Goal: Find specific page/section: Find specific page/section

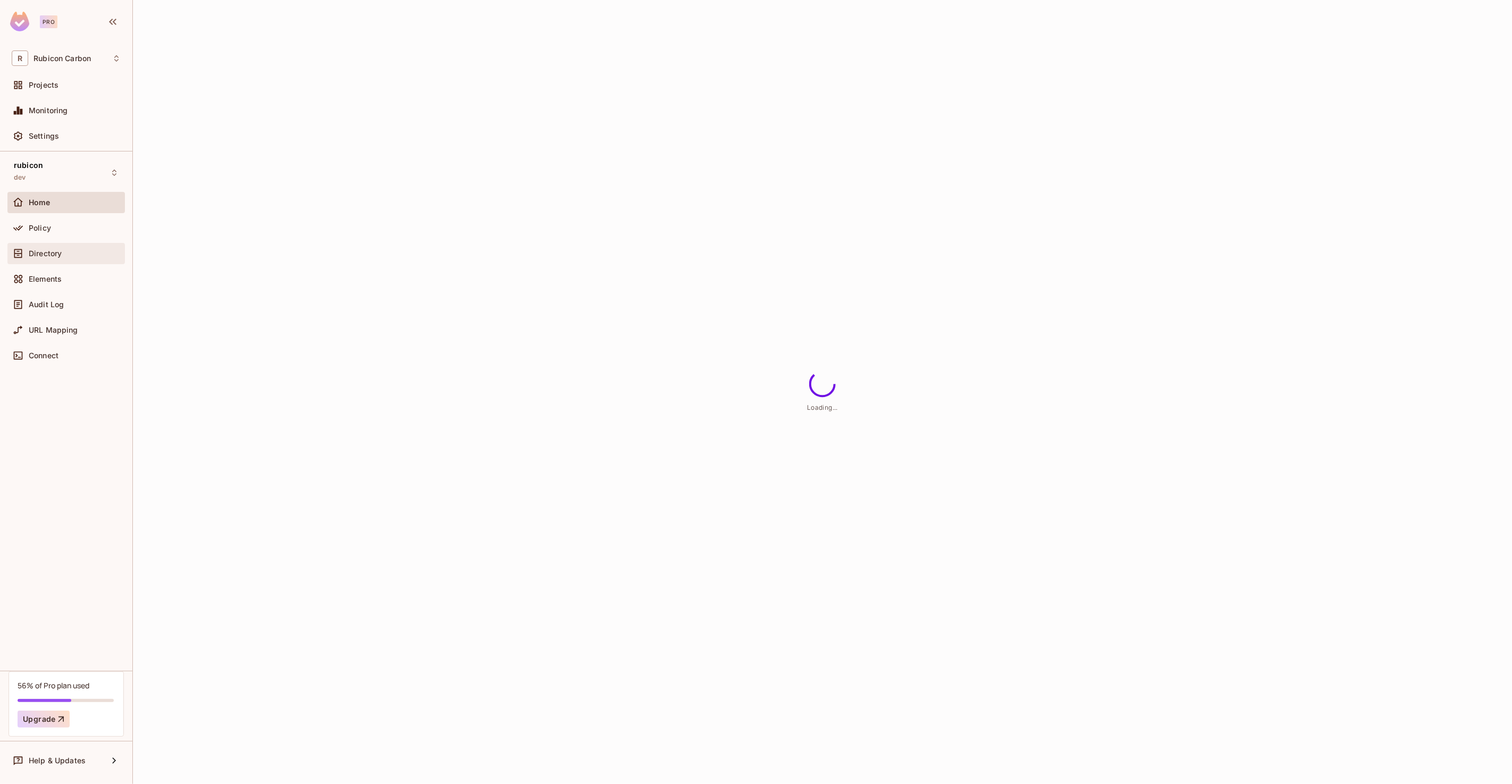
click at [47, 251] on span "Directory" at bounding box center [45, 254] width 33 height 8
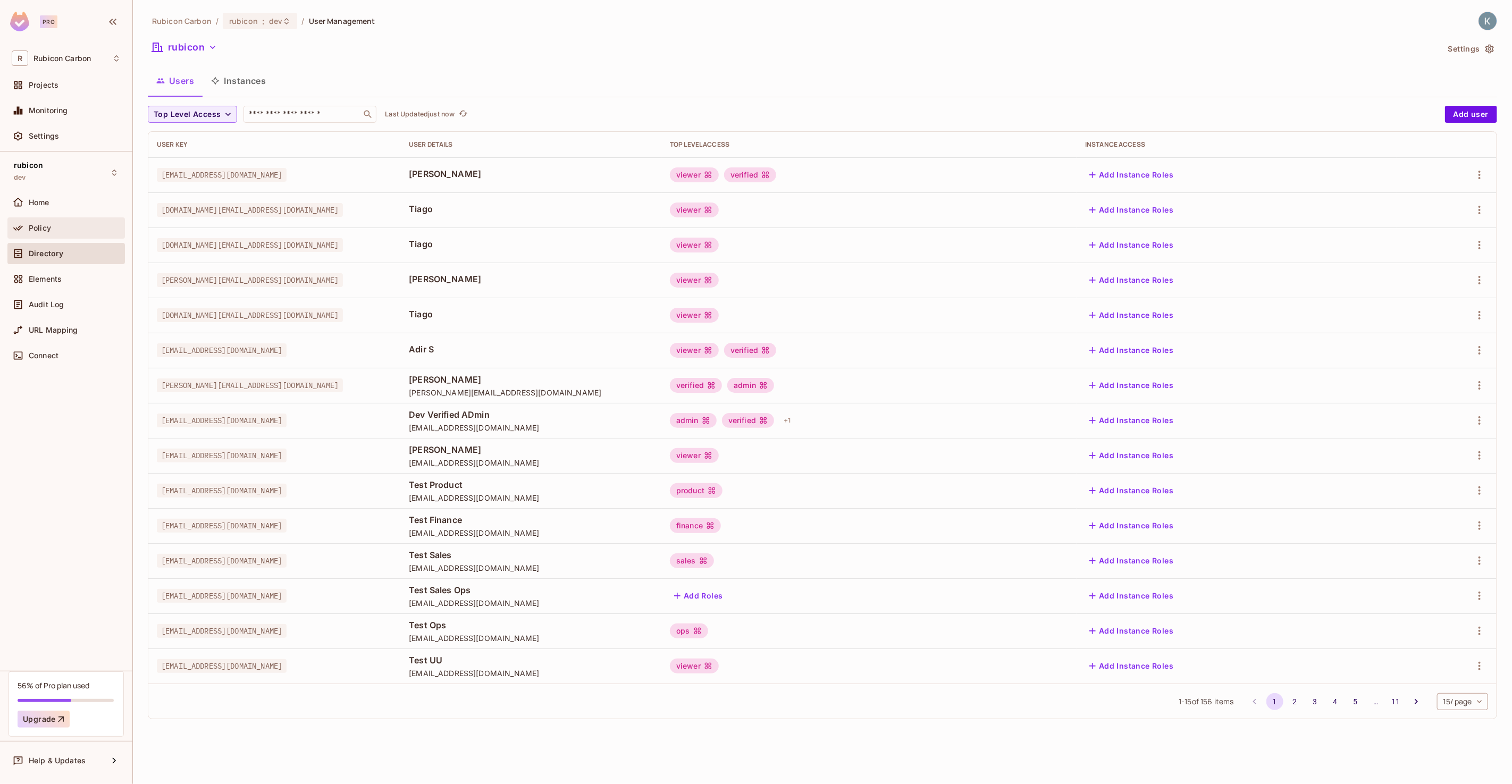
click at [42, 228] on span "Policy" at bounding box center [39, 228] width 22 height 8
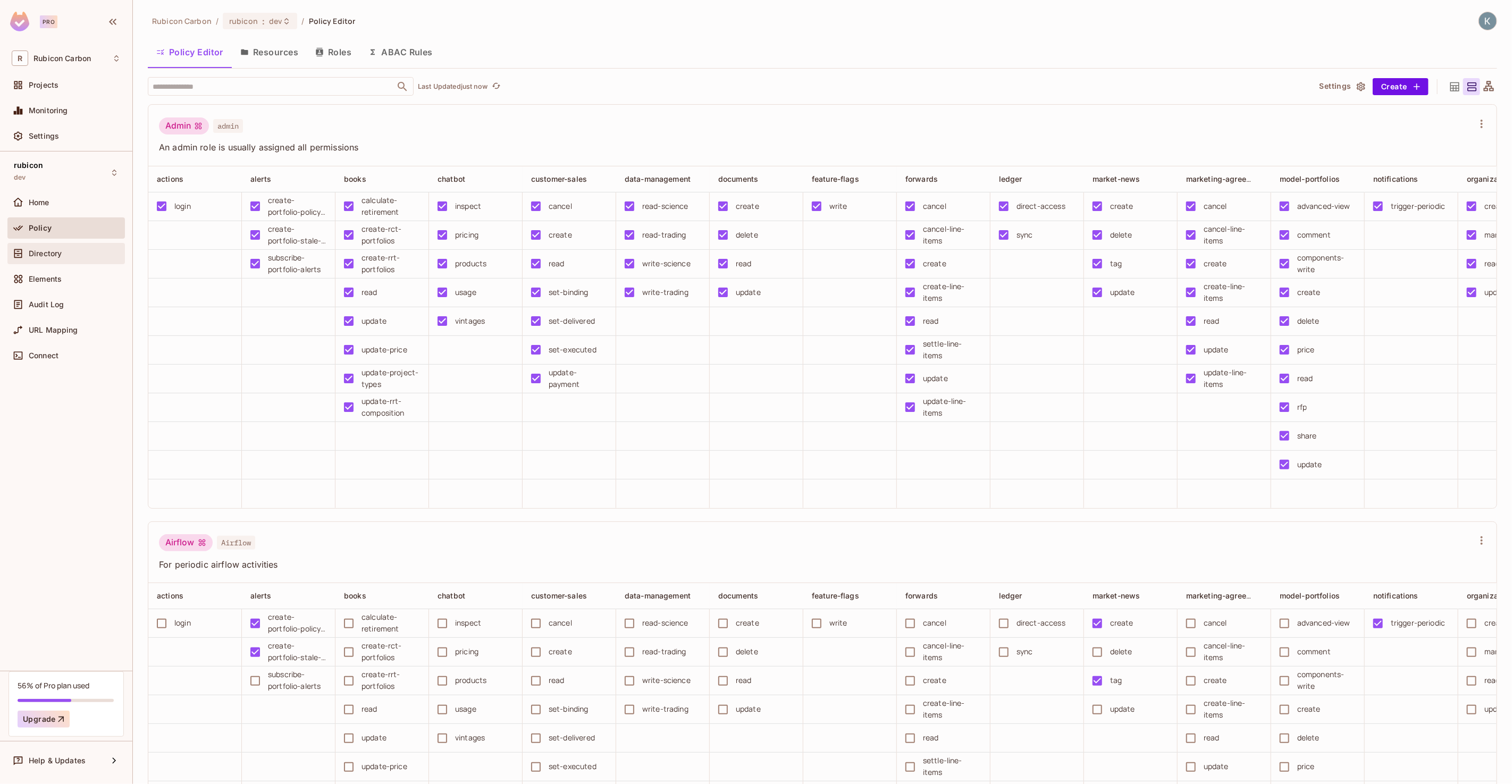
click at [57, 250] on span "Directory" at bounding box center [45, 254] width 33 height 8
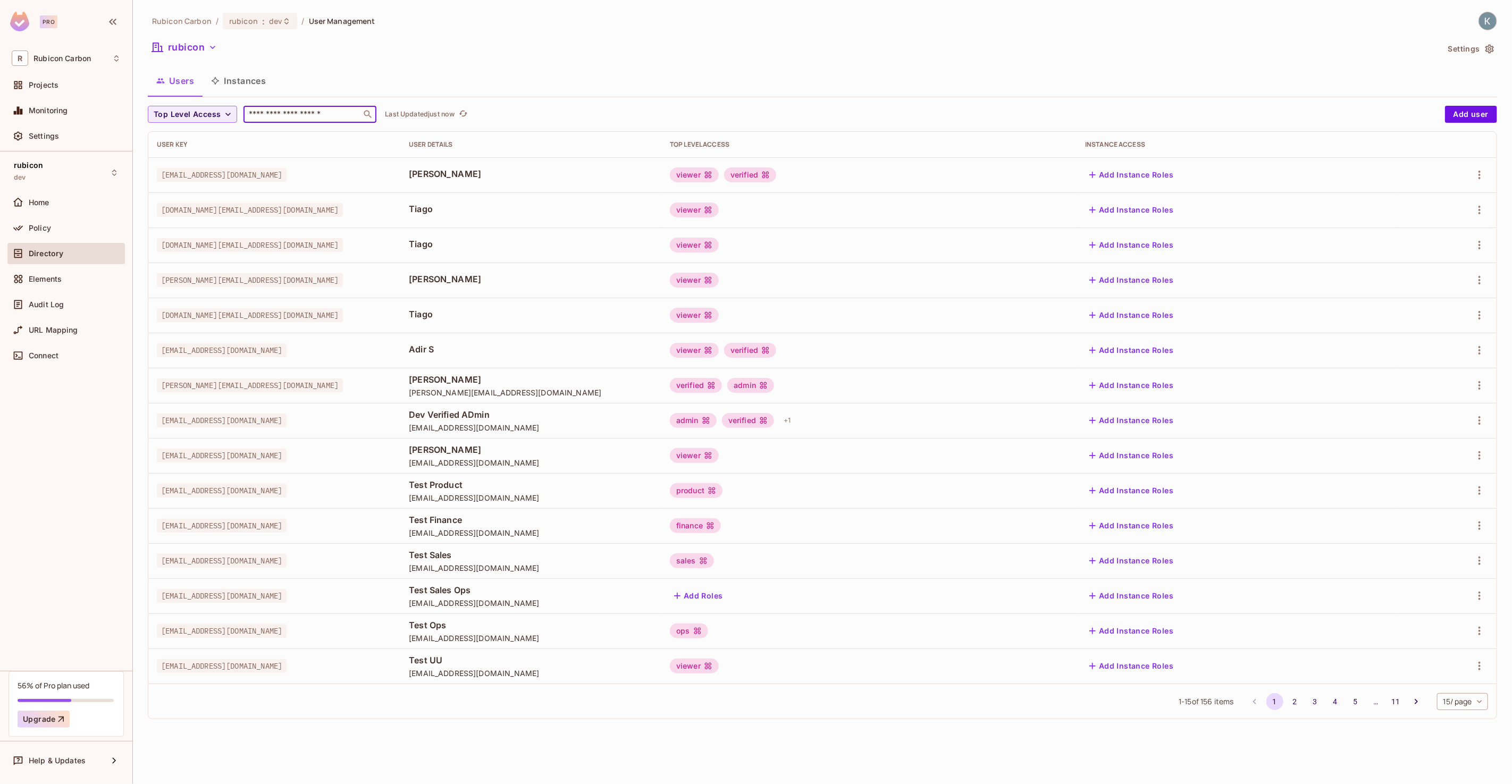
click at [311, 113] on input "text" at bounding box center [302, 114] width 112 height 11
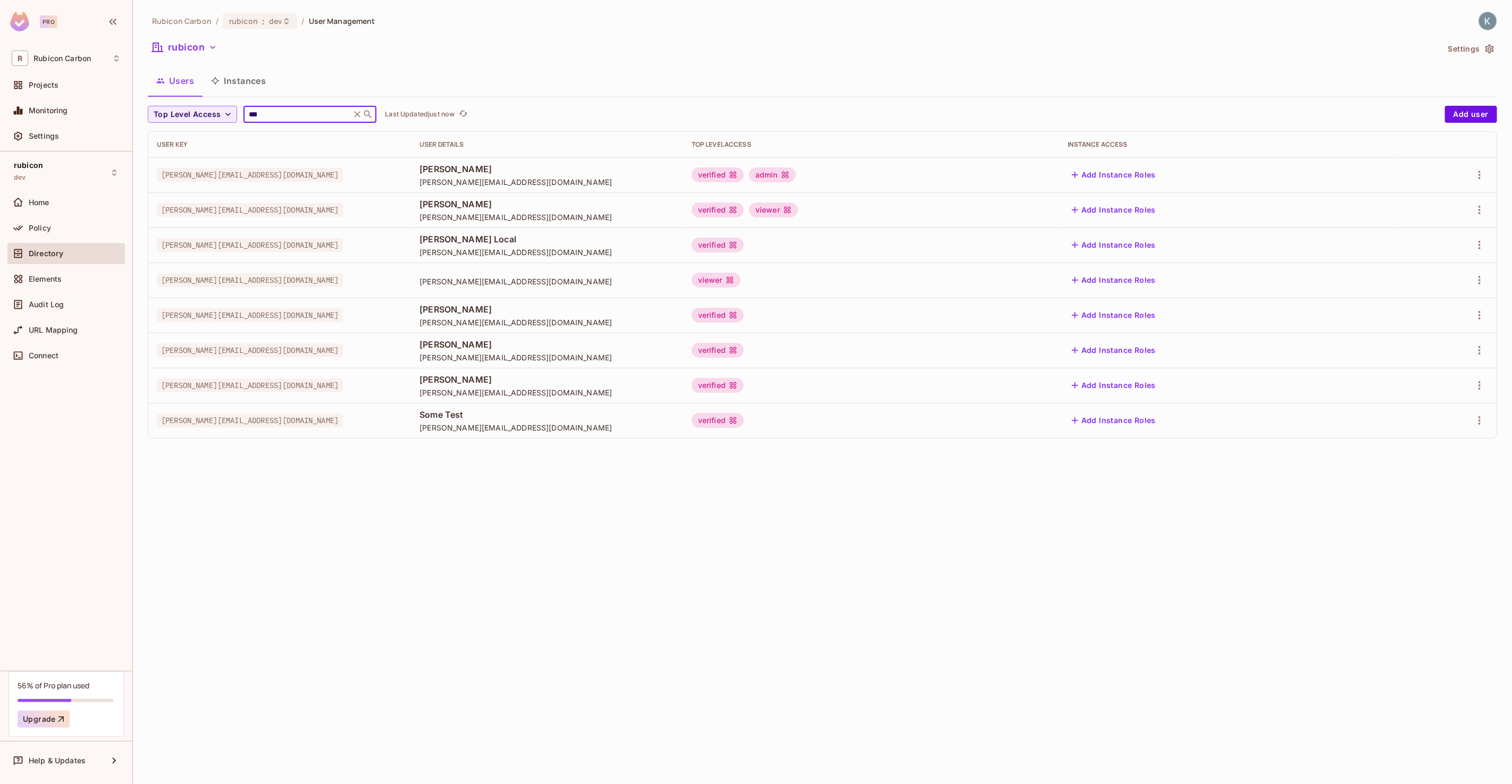
type input "***"
click at [345, 176] on div "kofi@rubiconcarbon.com" at bounding box center [279, 175] width 246 height 11
click at [47, 198] on span "Home" at bounding box center [38, 202] width 21 height 8
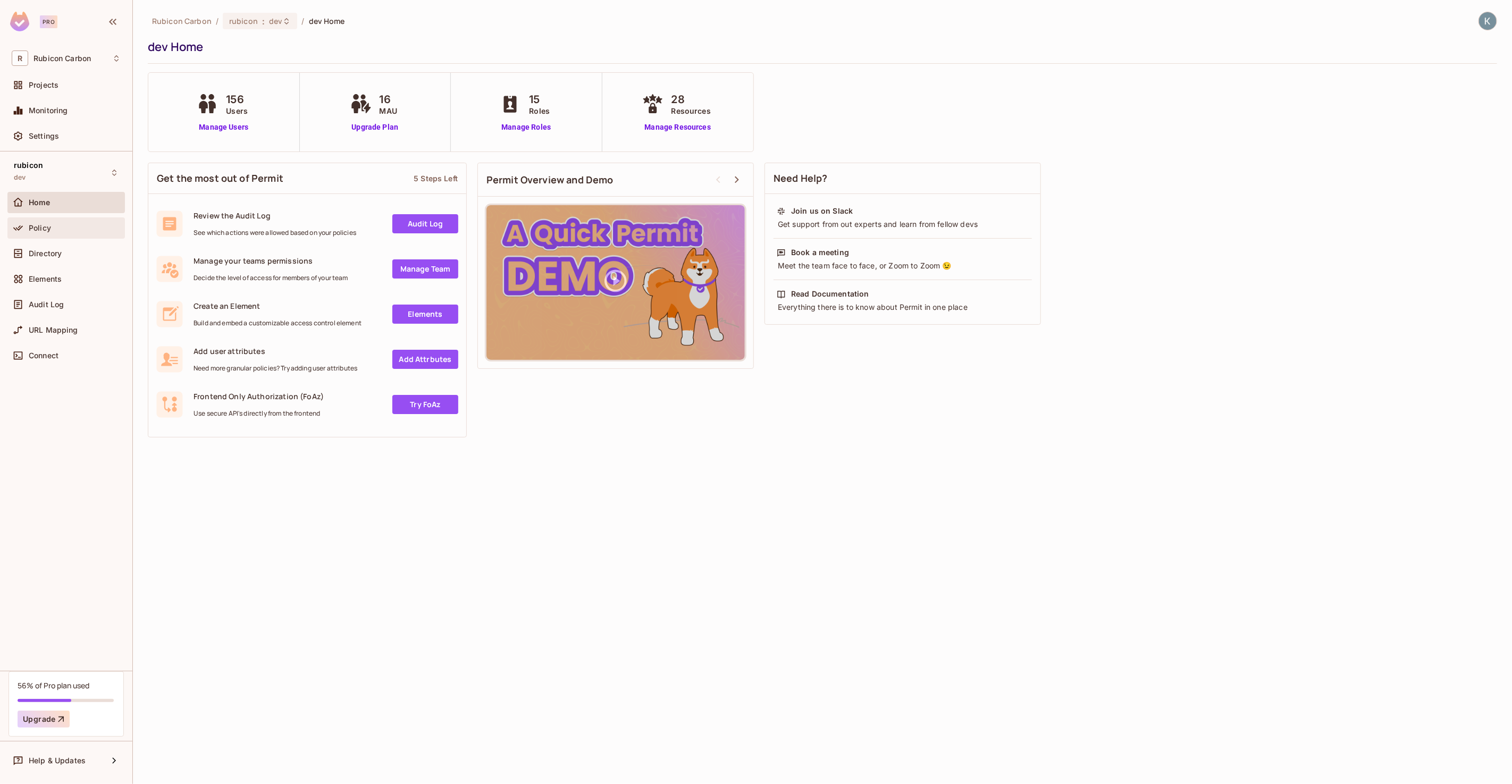
click at [65, 231] on div "Policy" at bounding box center [66, 227] width 109 height 12
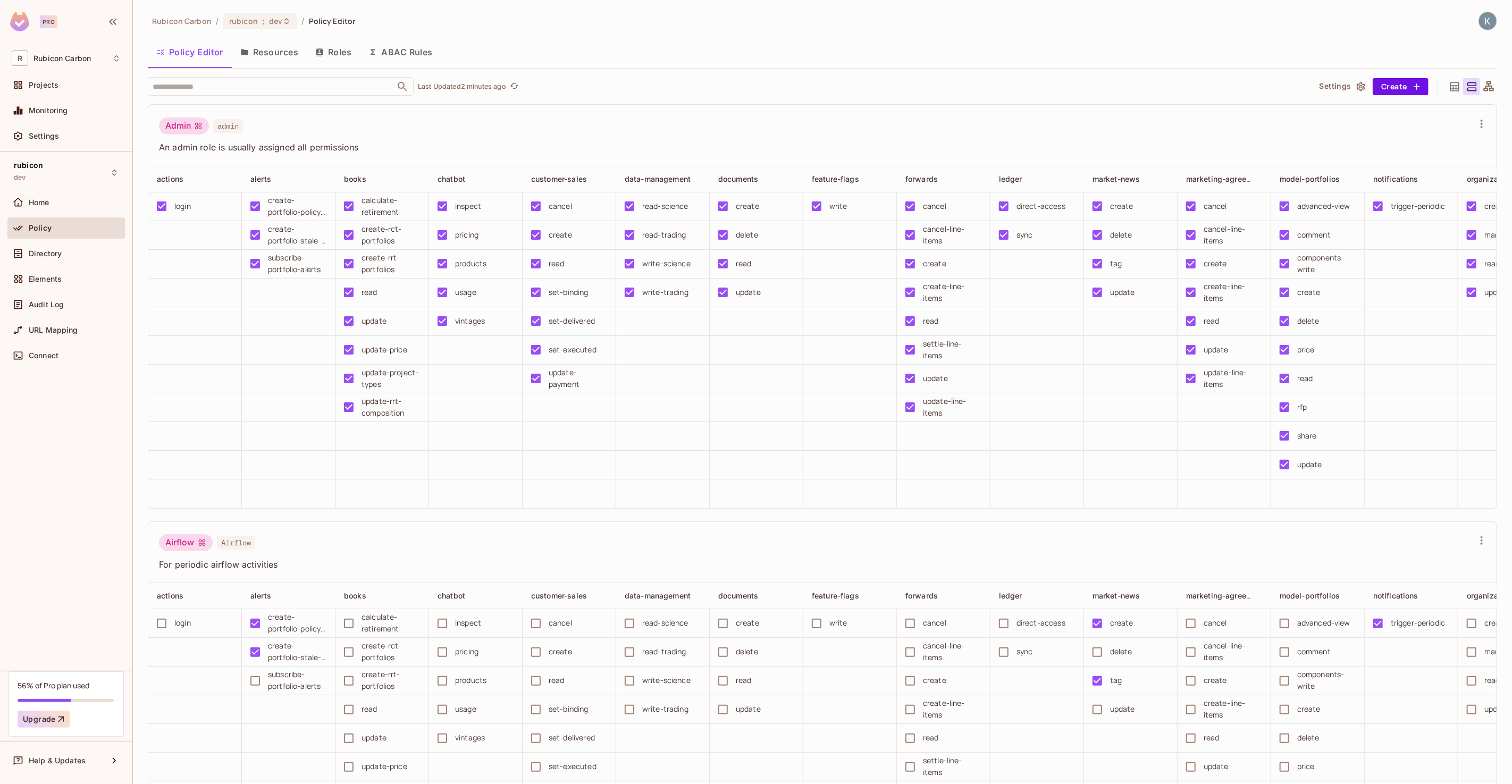
click at [393, 127] on div "Admin admin" at bounding box center [816, 127] width 1315 height 20
